Goal: Task Accomplishment & Management: Manage account settings

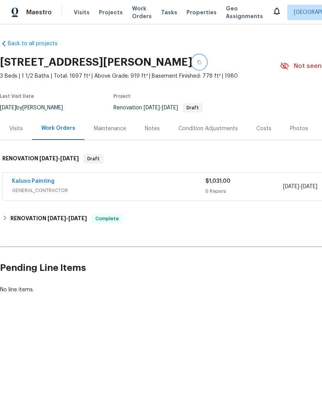
click at [201, 64] on icon "button" at bounding box center [199, 62] width 4 height 4
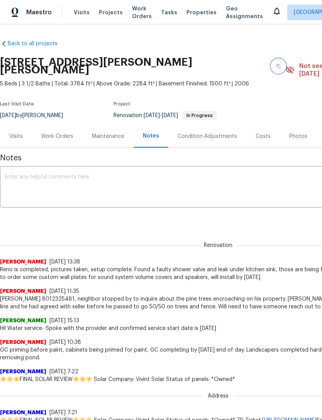
click at [272, 61] on button "button" at bounding box center [279, 66] width 14 height 14
click at [276, 64] on icon "button" at bounding box center [278, 66] width 5 height 5
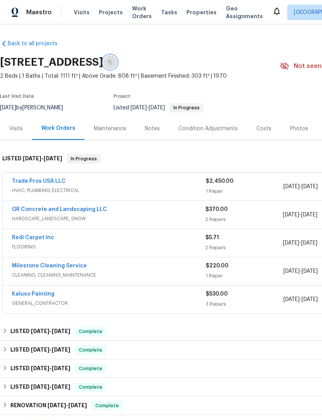
click at [112, 62] on icon "button" at bounding box center [110, 62] width 5 height 5
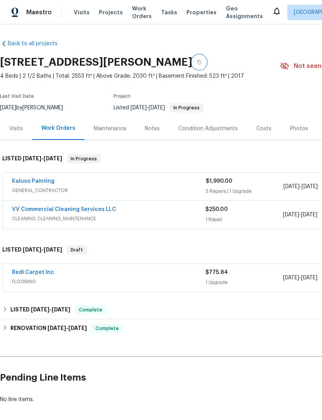
click at [206, 61] on button "button" at bounding box center [199, 62] width 14 height 14
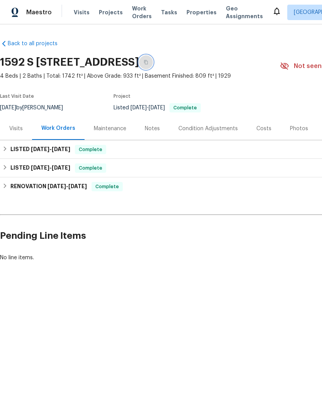
click at [153, 62] on button "button" at bounding box center [146, 62] width 14 height 14
